Goal: Find specific page/section: Find specific page/section

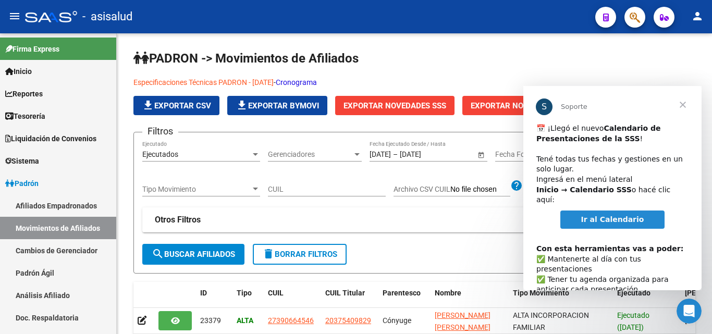
click at [622, 17] on div at bounding box center [630, 16] width 29 height 21
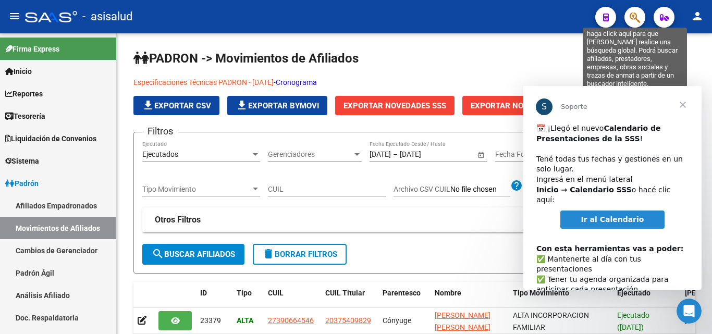
click at [637, 13] on icon "button" at bounding box center [634, 17] width 10 height 12
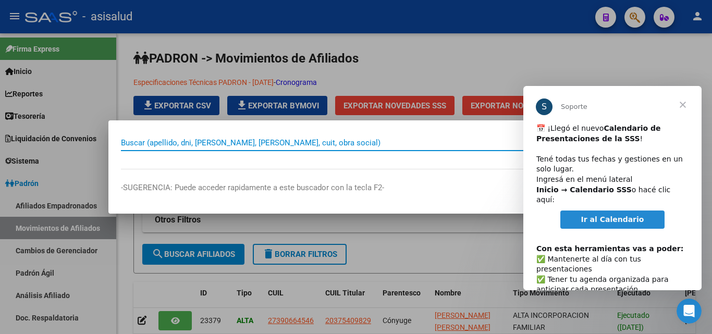
paste input "27-00139865-8"
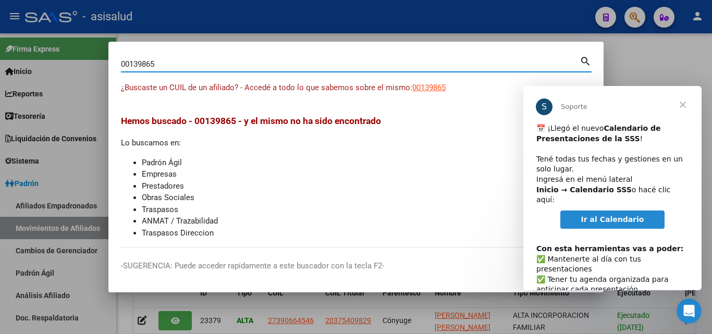
type input "00139865"
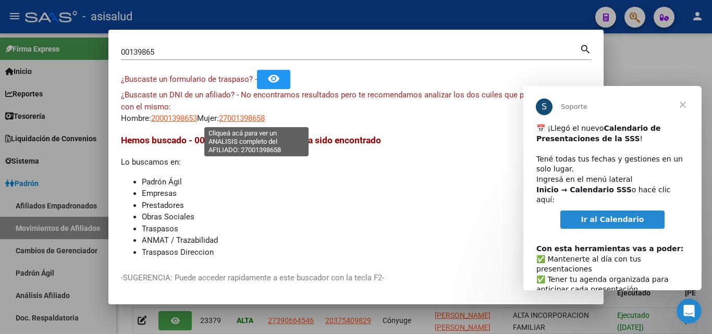
click at [265, 118] on span "27001398658" at bounding box center [242, 118] width 46 height 9
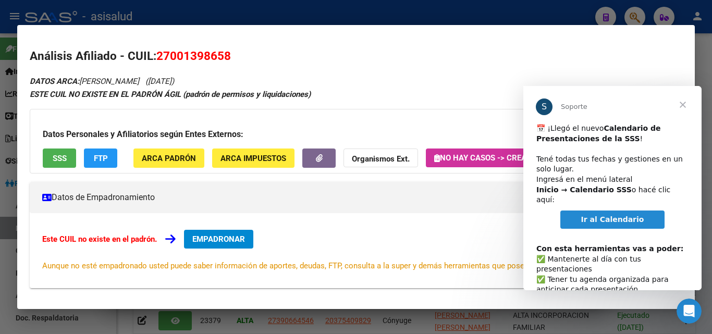
scroll to position [52, 0]
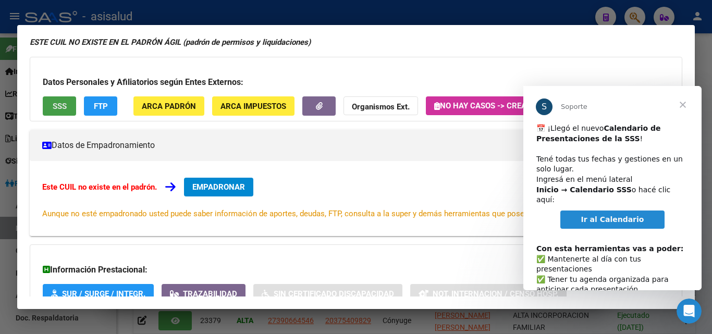
click at [57, 107] on span "SSS" at bounding box center [60, 106] width 14 height 9
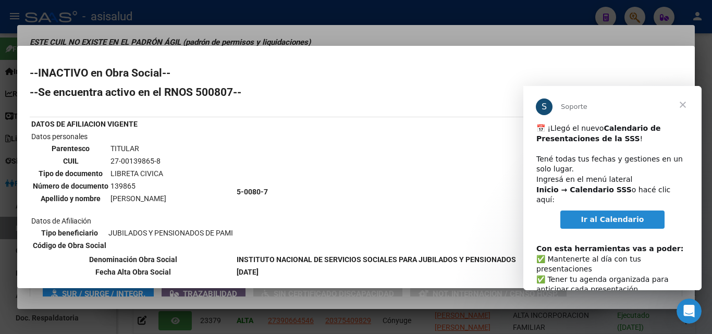
scroll to position [24, 0]
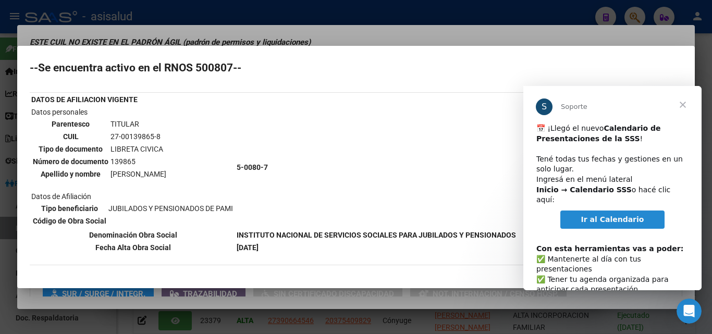
click at [293, 19] on div at bounding box center [356, 167] width 712 height 334
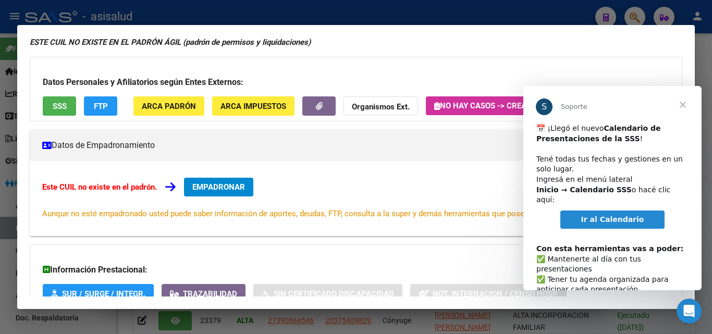
click at [512, 11] on div at bounding box center [356, 167] width 712 height 334
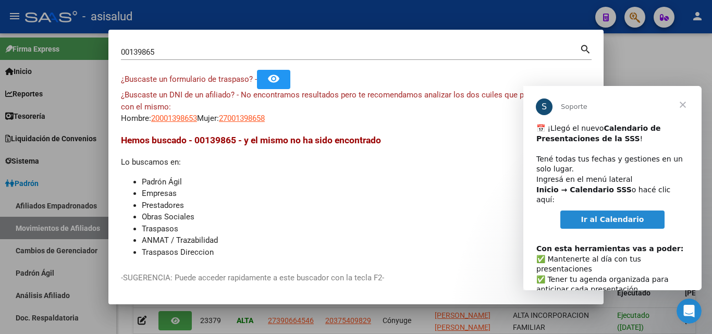
click at [611, 215] on span "Ir al Calendario" at bounding box center [612, 219] width 63 height 8
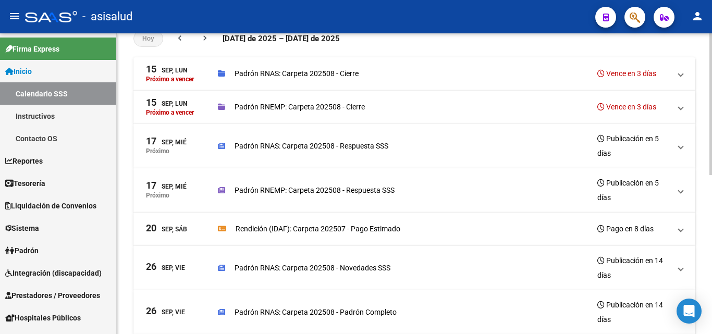
scroll to position [104, 0]
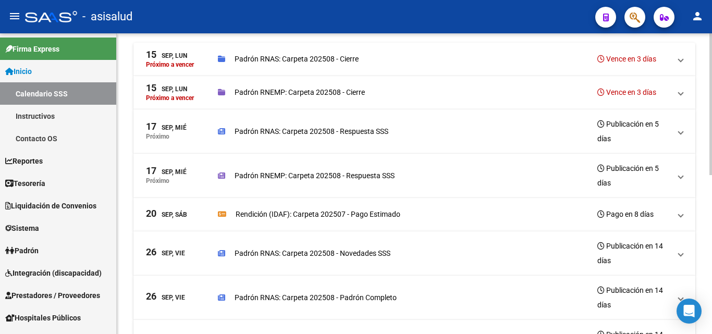
click at [680, 254] on span at bounding box center [680, 252] width 4 height 11
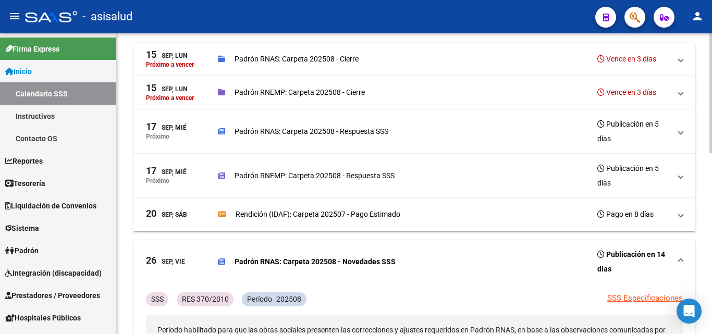
click at [680, 254] on mat-expansion-panel-header "26 Sep, Vie Padrón RNAS: Carpeta 202508 - Novedades SSS Publicación en 14 días" at bounding box center [414, 262] width 562 height 44
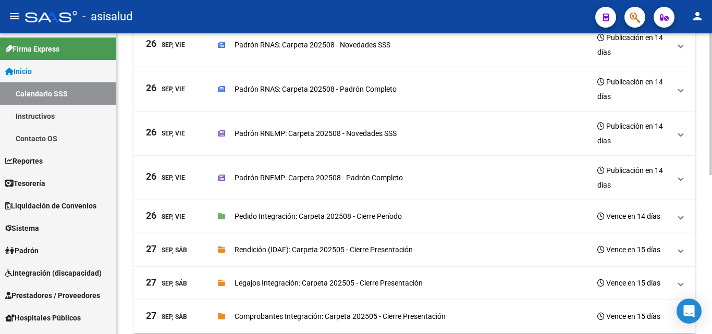
scroll to position [337, 0]
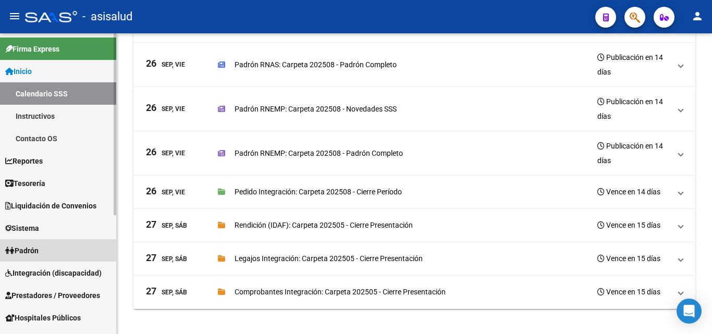
click at [36, 255] on span "Padrón" at bounding box center [21, 250] width 33 height 11
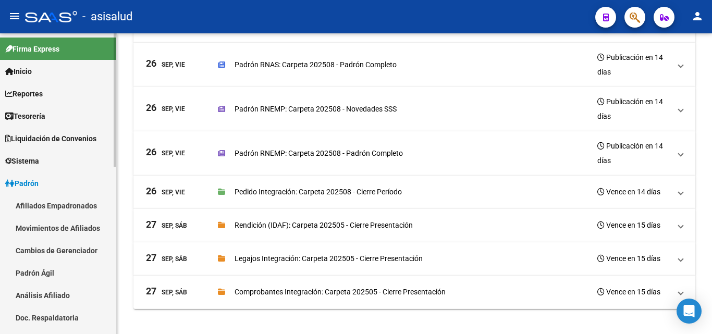
click at [45, 212] on link "Afiliados Empadronados" at bounding box center [58, 205] width 116 height 22
